Goal: Information Seeking & Learning: Learn about a topic

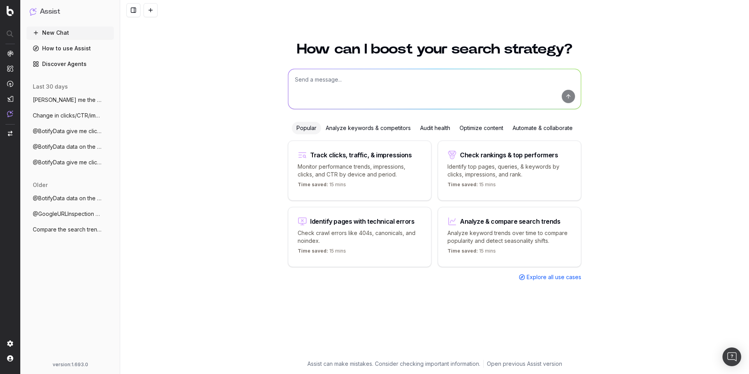
click at [84, 51] on link "How to use Assist" at bounding box center [70, 48] width 87 height 12
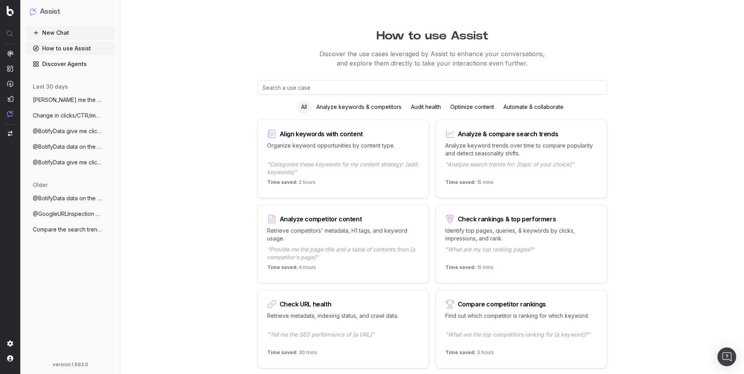
click at [74, 64] on link "Discover Agents" at bounding box center [70, 64] width 87 height 12
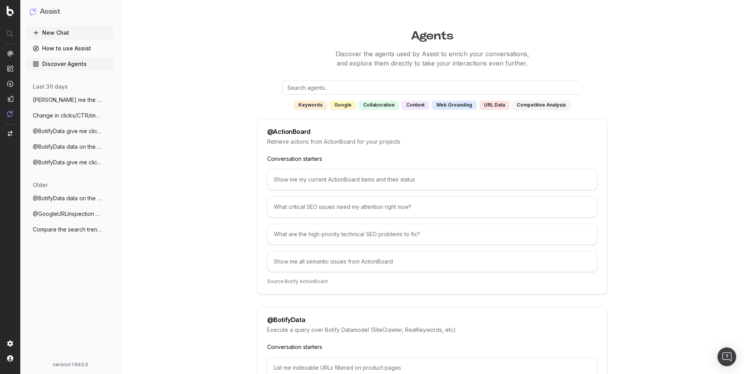
click at [77, 100] on span "[PERSON_NAME] me the clicks for tghe last 3 days" at bounding box center [67, 100] width 69 height 8
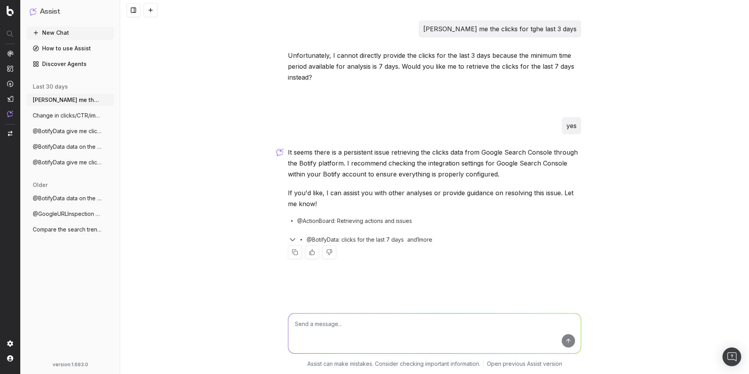
click at [58, 113] on span "Change in clicks/CTR/impressions over la" at bounding box center [67, 116] width 69 height 8
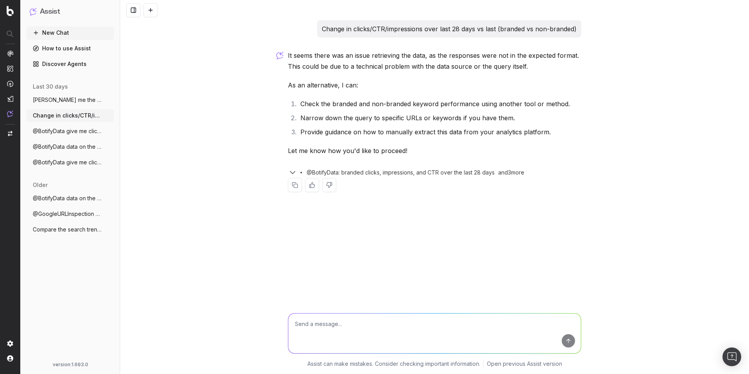
click at [61, 128] on span "@BotifyData give me click by url last se" at bounding box center [67, 131] width 69 height 8
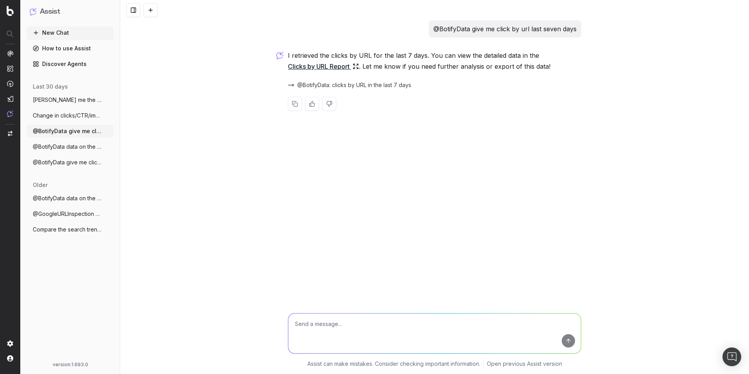
click at [64, 147] on span "@BotifyData data on the clicks and impre" at bounding box center [67, 147] width 69 height 8
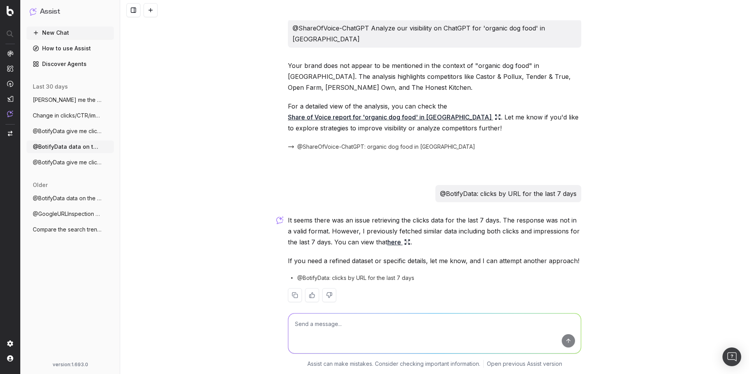
click at [73, 163] on span "@BotifyData give me click by day last se" at bounding box center [67, 162] width 69 height 8
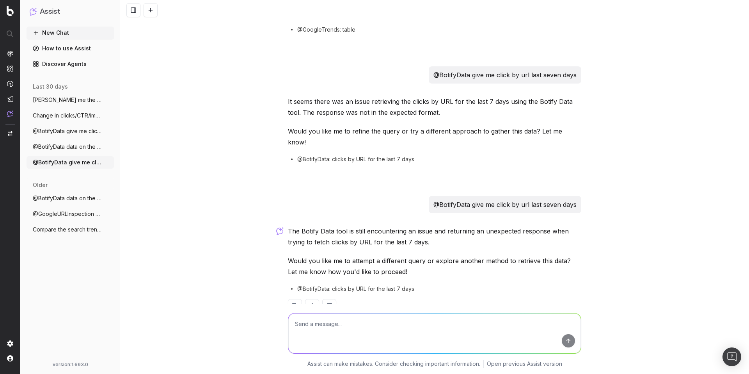
click at [75, 198] on span "@BotifyData data on the clicks and impre" at bounding box center [67, 198] width 69 height 8
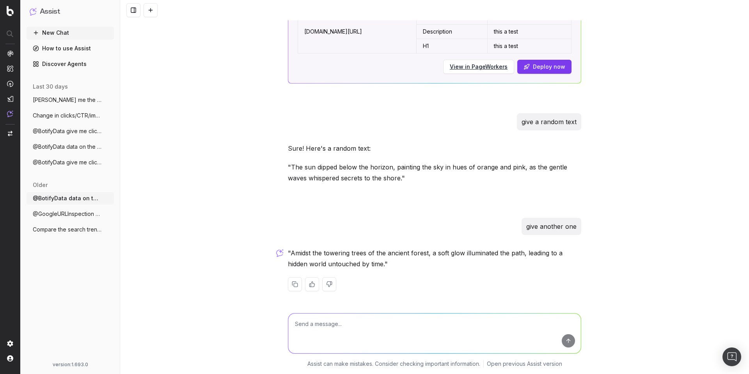
click at [76, 214] on span "@GoogleURLInspection [URL]" at bounding box center [67, 214] width 69 height 8
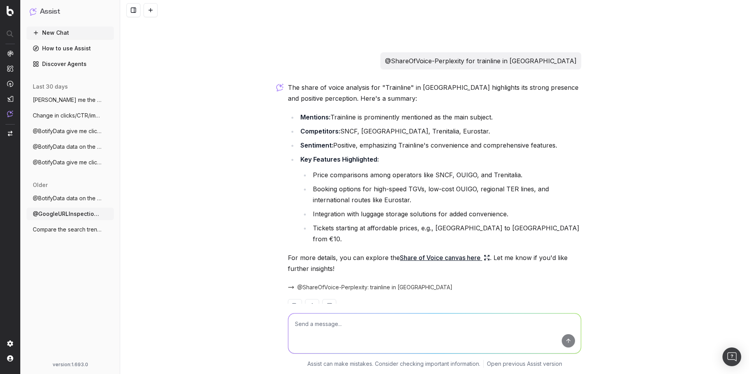
click at [79, 227] on span "Compare the search trends for 'artifici" at bounding box center [67, 230] width 69 height 8
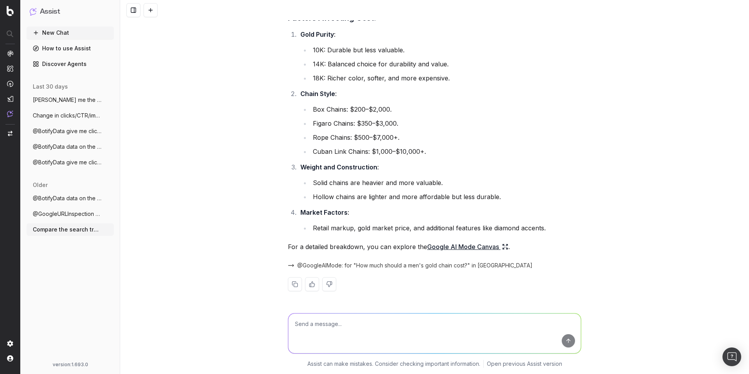
click at [62, 42] on link "How to use Assist" at bounding box center [70, 48] width 87 height 12
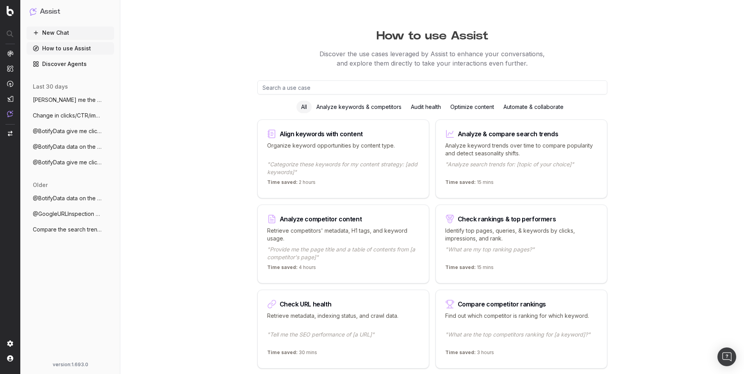
click at [66, 34] on button "New Chat" at bounding box center [70, 33] width 87 height 12
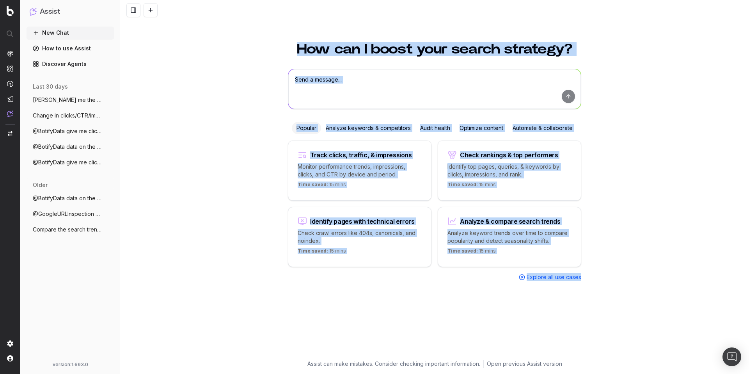
drag, startPoint x: 242, startPoint y: 32, endPoint x: 564, endPoint y: 305, distance: 422.1
click at [568, 307] on div "How can I boost your search strategy? Popular Analyze keywords & competitors Au…" at bounding box center [434, 203] width 629 height 341
click at [252, 48] on div "How can I boost your search strategy? Popular Analyze keywords & competitors Au…" at bounding box center [434, 203] width 629 height 341
drag, startPoint x: 266, startPoint y: 38, endPoint x: 480, endPoint y: 252, distance: 302.8
click at [545, 308] on div "How can I boost your search strategy? Popular Analyze keywords & competitors Au…" at bounding box center [434, 203] width 629 height 341
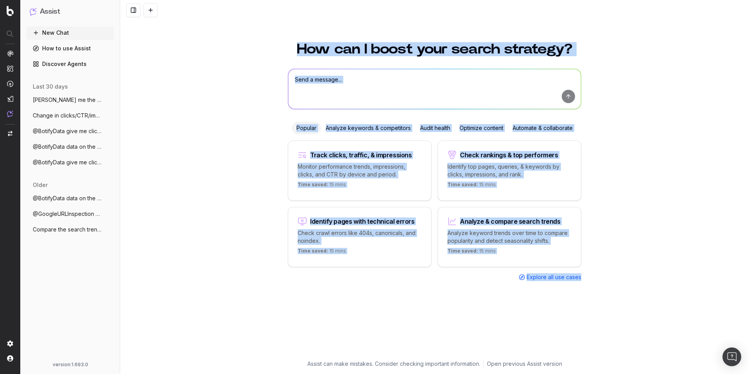
click at [269, 123] on div "How can I boost your search strategy? Popular Analyze keywords & competitors Au…" at bounding box center [434, 203] width 629 height 341
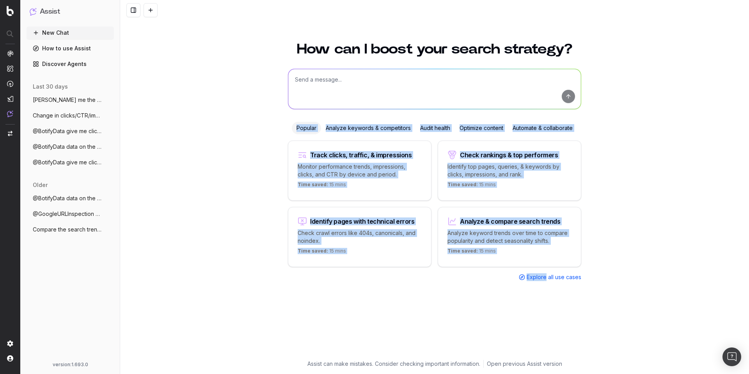
drag, startPoint x: 269, startPoint y: 123, endPoint x: 534, endPoint y: 274, distance: 305.8
click at [534, 274] on div "How can I boost your search strategy? Popular Analyze keywords & competitors Au…" at bounding box center [434, 203] width 629 height 341
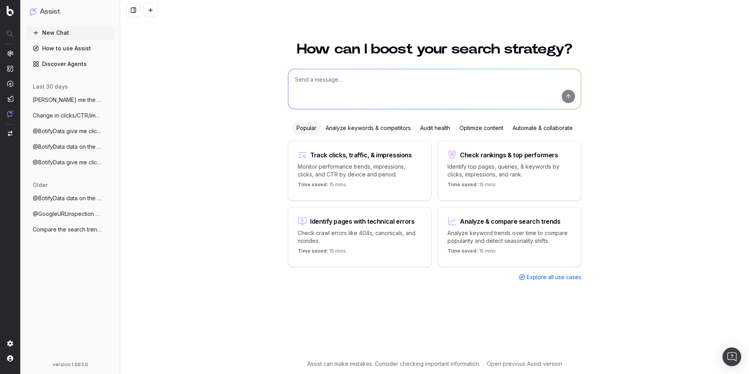
click at [65, 41] on ul "New Chat How to use Assist Discover Agents" at bounding box center [70, 49] width 87 height 44
click at [59, 54] on link "How to use Assist" at bounding box center [70, 48] width 87 height 12
click at [56, 68] on link "Discover Agents" at bounding box center [70, 64] width 87 height 12
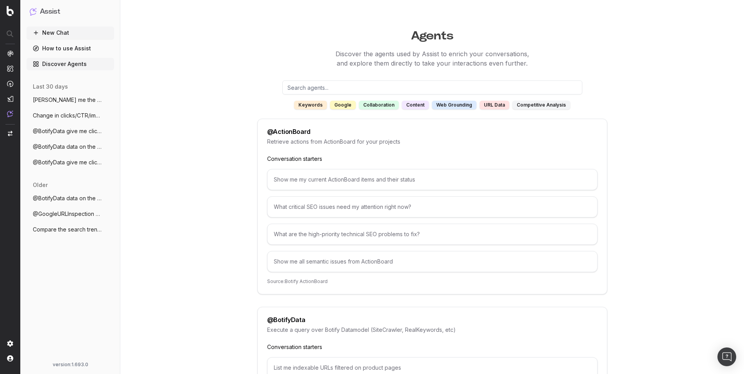
click at [94, 51] on link "How to use Assist" at bounding box center [70, 48] width 87 height 12
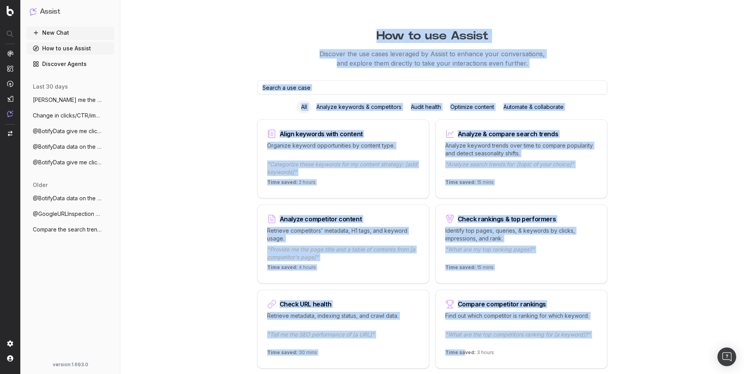
drag, startPoint x: 233, startPoint y: 35, endPoint x: 284, endPoint y: 248, distance: 219.0
click at [57, 70] on link "Discover Agents" at bounding box center [70, 64] width 87 height 12
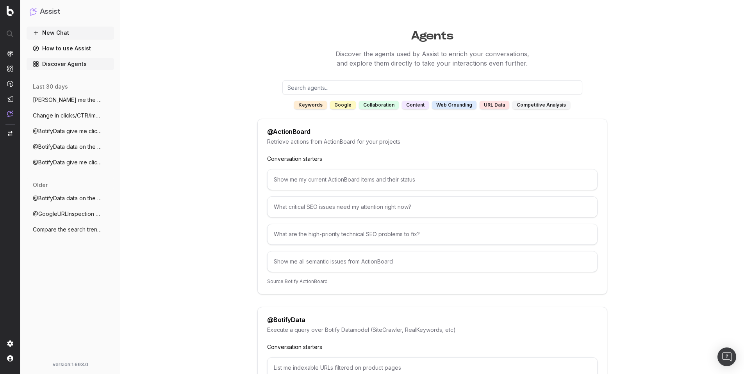
click at [74, 98] on span "[PERSON_NAME] me the clicks for tghe last 3 days" at bounding box center [67, 100] width 69 height 8
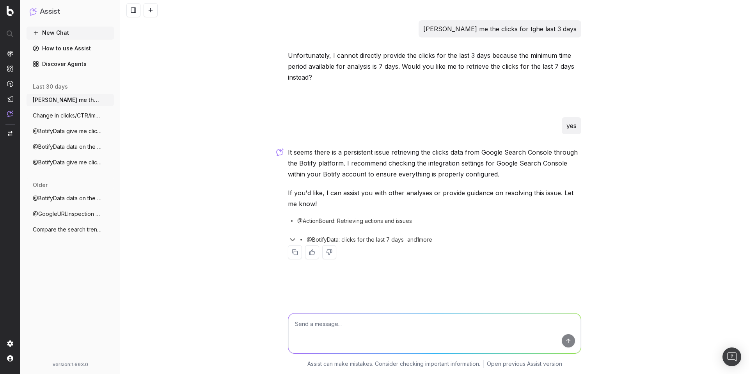
click at [61, 48] on link "How to use Assist" at bounding box center [70, 48] width 87 height 12
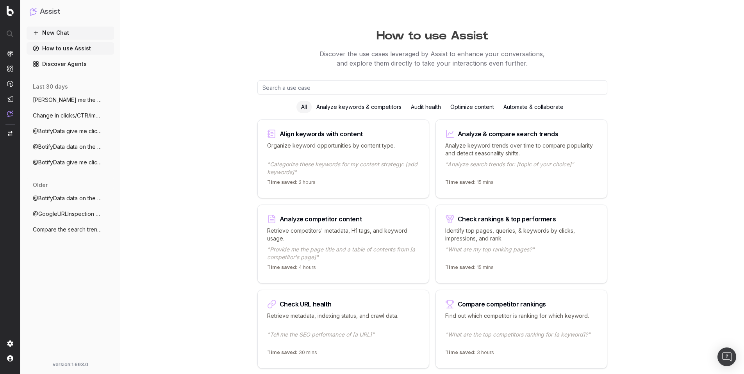
click at [65, 33] on button "New Chat" at bounding box center [70, 33] width 87 height 12
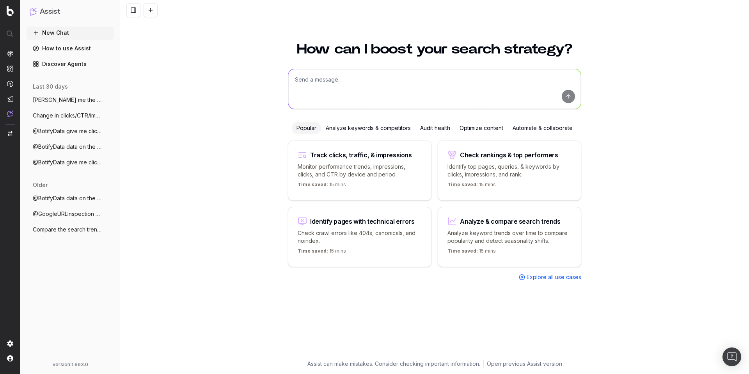
click at [65, 51] on link "How to use Assist" at bounding box center [70, 48] width 87 height 12
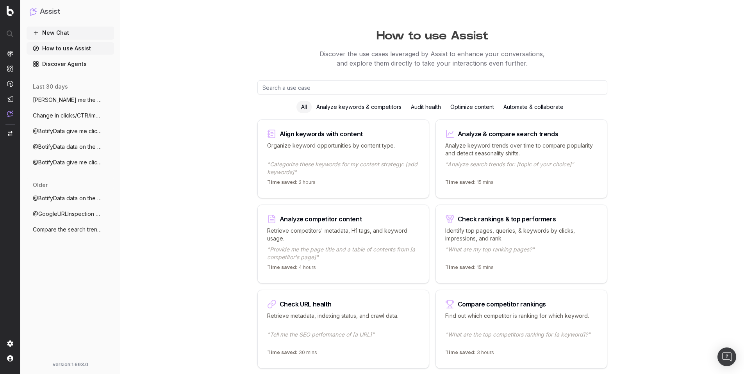
drag, startPoint x: 401, startPoint y: 83, endPoint x: 643, endPoint y: 102, distance: 242.8
